Goal: Transaction & Acquisition: Purchase product/service

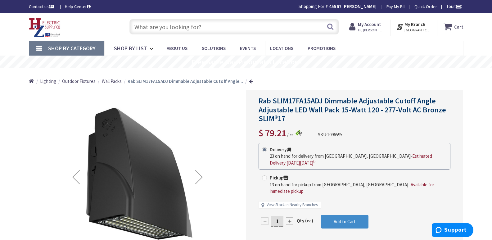
click at [137, 23] on input "text" at bounding box center [233, 27] width 209 height 16
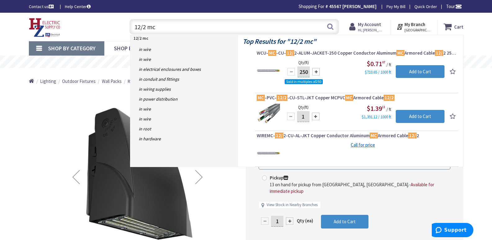
drag, startPoint x: 158, startPoint y: 27, endPoint x: 117, endPoint y: 25, distance: 40.7
click at [117, 25] on div "Toggle Nav 12/2 mc 12/2 mc Search Cart My Cart Close" at bounding box center [246, 26] width 444 height 21
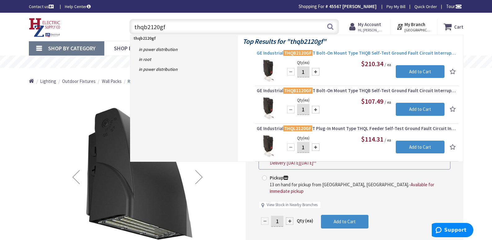
type input "thqb2120gf"
click at [335, 53] on span "GE Industrial THQB2120GF T Bolt-On Mount Type THQB Self-Test Ground Fault Circu…" at bounding box center [357, 53] width 200 height 6
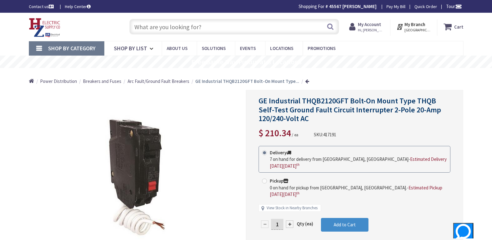
click at [151, 28] on input "text" at bounding box center [233, 27] width 209 height 16
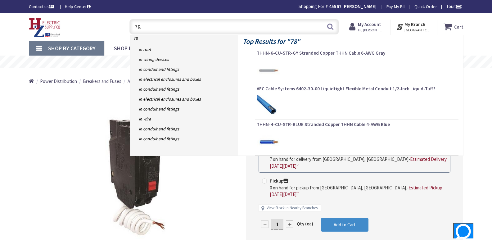
type input "7"
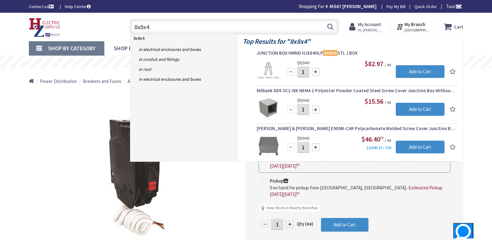
drag, startPoint x: 155, startPoint y: 25, endPoint x: 129, endPoint y: 26, distance: 26.1
click at [129, 26] on input "8x8x4" at bounding box center [233, 27] width 209 height 16
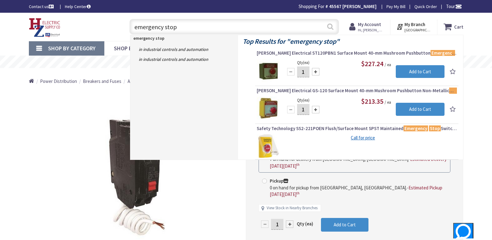
type input "emergency stop"
click at [329, 27] on button "Search" at bounding box center [330, 27] width 8 height 14
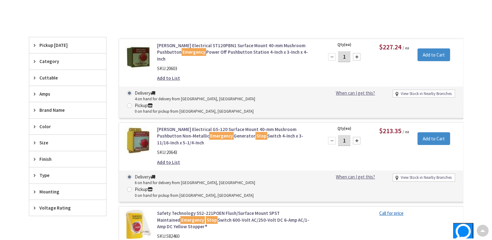
scroll to position [155, 0]
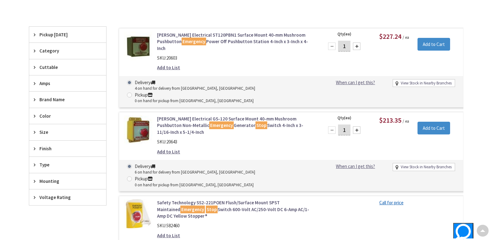
click at [195, 38] on link "Pilla Electrical ST120PBN1 Surface Mount 40-mm Mushroom Pushbutton Emergency Po…" at bounding box center [236, 42] width 158 height 20
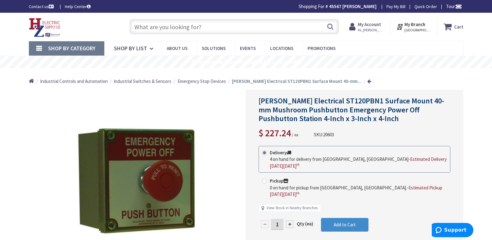
click at [140, 24] on input "text" at bounding box center [233, 27] width 209 height 16
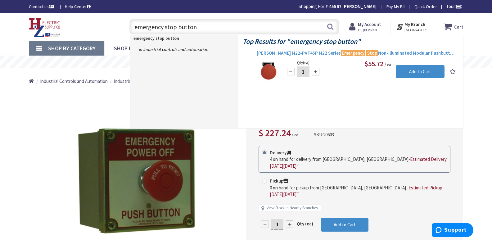
type input "emergency stop button"
click at [293, 54] on span "Eaton M22-PVT45P M22 Series Emergency Stop Non-Illuminated Modular Pushbutton 2…" at bounding box center [357, 53] width 200 height 6
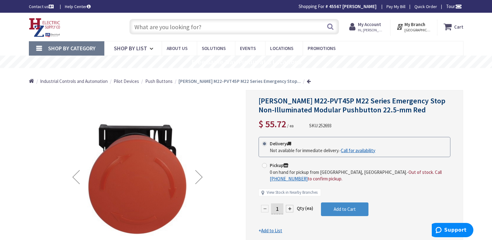
click at [202, 25] on input "text" at bounding box center [233, 27] width 209 height 16
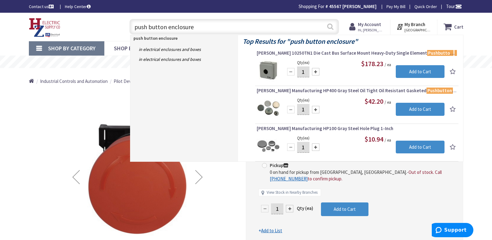
type input "push button enclosure"
click at [330, 26] on button "Search" at bounding box center [330, 27] width 8 height 14
